Goal: Information Seeking & Learning: Learn about a topic

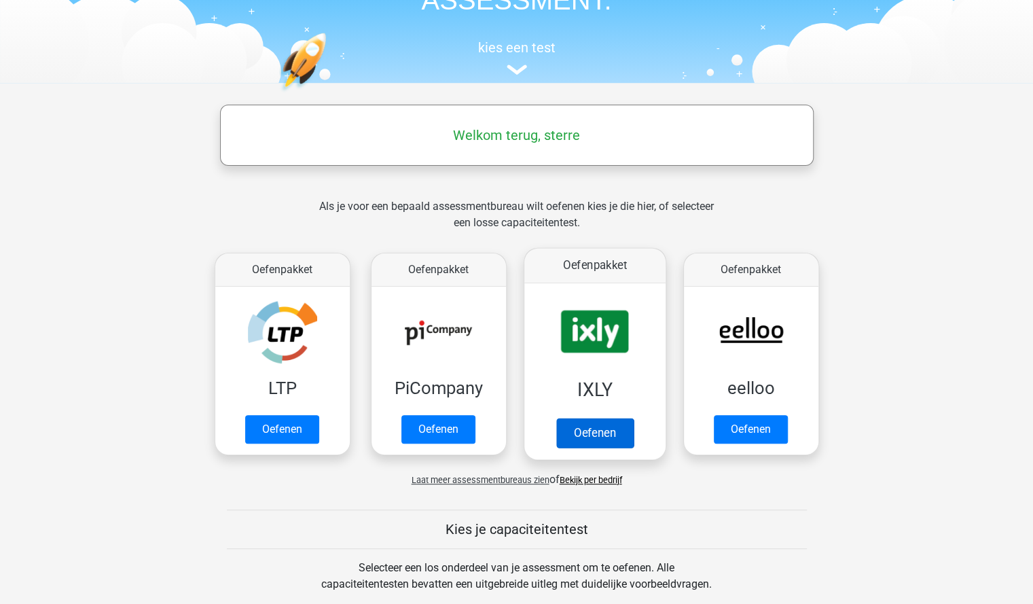
scroll to position [120, 0]
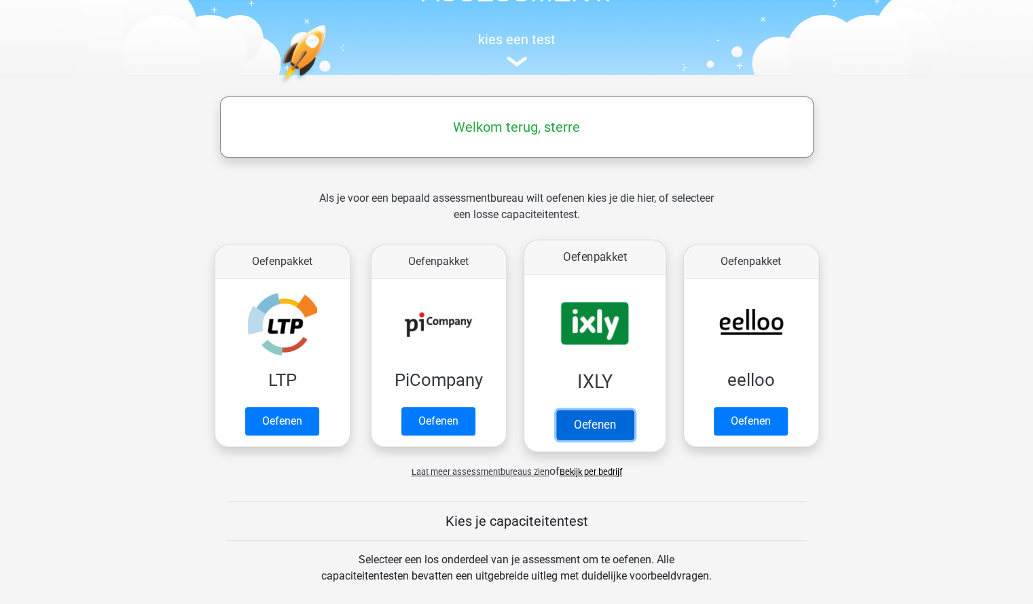
click at [588, 410] on link "Oefenen" at bounding box center [594, 425] width 77 height 30
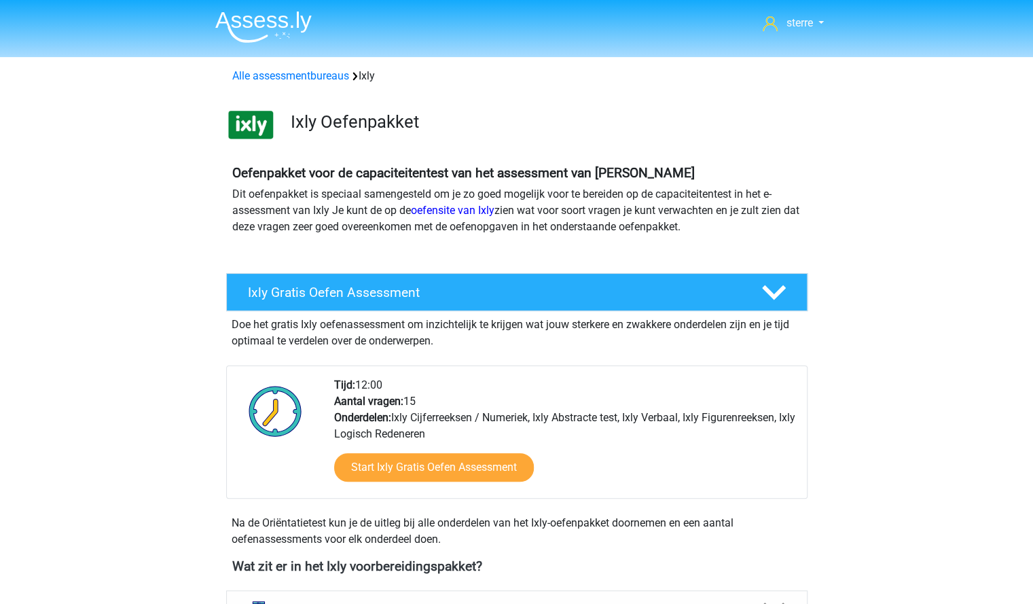
click at [645, 180] on h4 "Oefenpakket voor de capaciteitentest van het assessment van [PERSON_NAME]" at bounding box center [516, 173] width 569 height 16
click at [723, 146] on div "Ixly Oefenpakket" at bounding box center [516, 122] width 645 height 54
